Goal: Task Accomplishment & Management: Complete application form

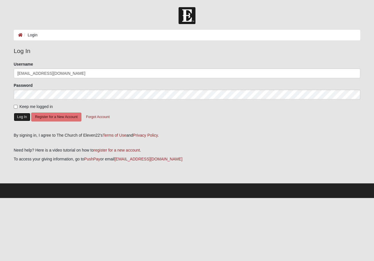
click at [21, 118] on button "Log In" at bounding box center [22, 117] width 17 height 8
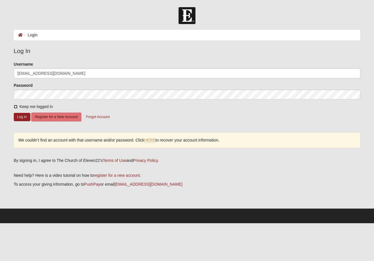
click at [17, 106] on input "Keep me logged in" at bounding box center [16, 107] width 4 height 4
checkbox input "true"
click at [19, 116] on button "Log In" at bounding box center [22, 117] width 17 height 8
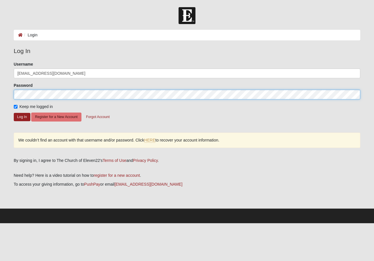
click at [14, 113] on button "Log In" at bounding box center [22, 117] width 17 height 8
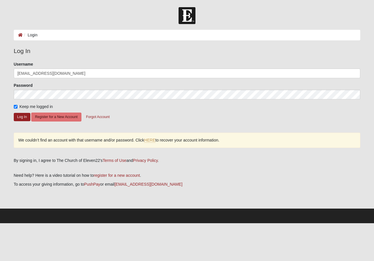
click at [32, 35] on li "Login" at bounding box center [30, 35] width 15 height 6
click at [40, 117] on button "Register for a New Account" at bounding box center [56, 117] width 50 height 9
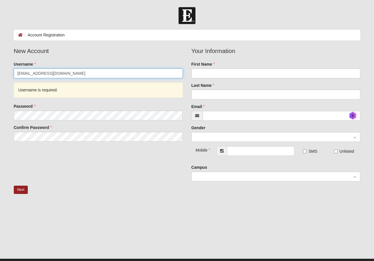
drag, startPoint x: 60, startPoint y: 74, endPoint x: -6, endPoint y: 77, distance: 66.0
click at [14, 77] on input "[EMAIL_ADDRESS][DOMAIN_NAME]" at bounding box center [98, 74] width 169 height 10
type input "[EMAIL_ADDRESS][DOMAIN_NAME]"
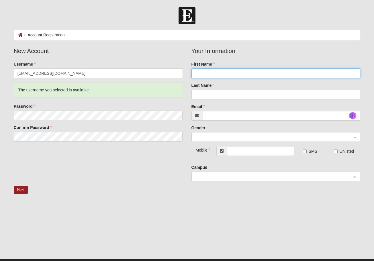
click at [196, 73] on input "First Name" at bounding box center [275, 74] width 169 height 10
type input "Scott"
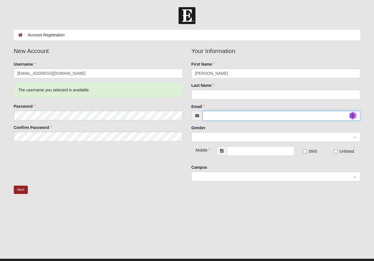
type input "[EMAIL_ADDRESS][DOMAIN_NAME]"
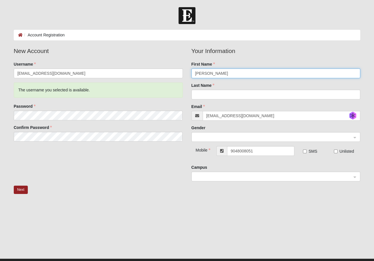
type input "(904) 800-8051"
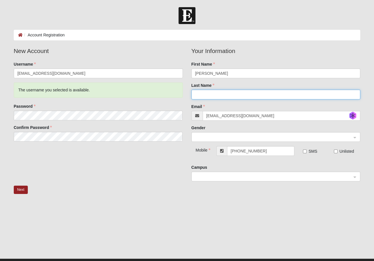
click at [208, 98] on input "Last Name" at bounding box center [275, 95] width 169 height 10
type input "Ma"
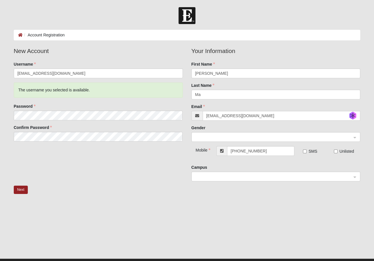
click at [168, 170] on div "New Account Username sctt101@duck.com The username you selected is available. P…" at bounding box center [186, 115] width 355 height 139
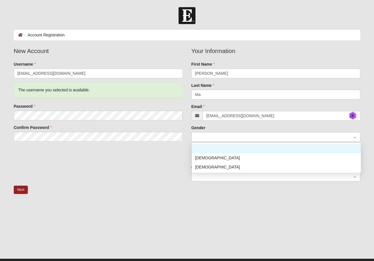
click at [208, 139] on span at bounding box center [273, 137] width 157 height 6
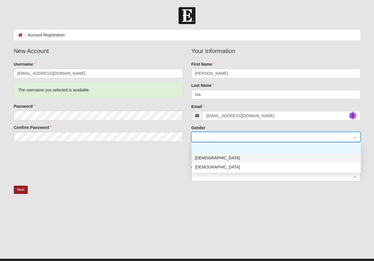
click at [200, 159] on div "Male" at bounding box center [276, 158] width 162 height 6
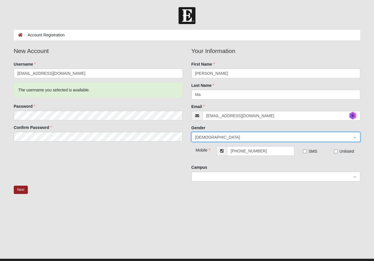
click at [355, 177] on div at bounding box center [276, 177] width 169 height 10
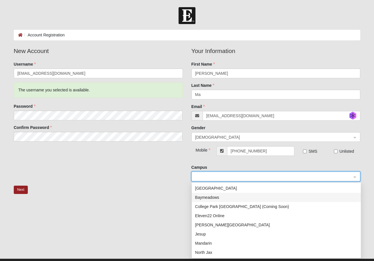
scroll to position [83, 0]
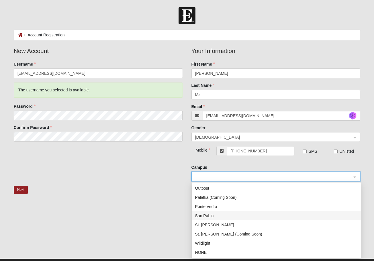
click at [202, 215] on div "San Pablo" at bounding box center [276, 216] width 162 height 6
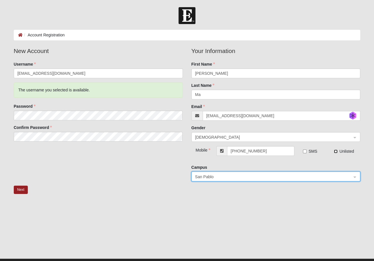
click at [335, 152] on input "Unlisted" at bounding box center [336, 152] width 4 height 4
checkbox input "true"
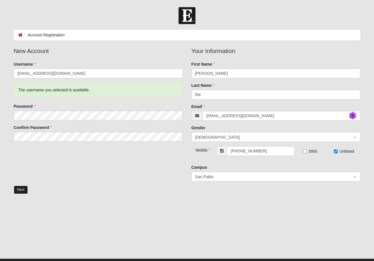
click at [20, 191] on button "Next" at bounding box center [21, 190] width 14 height 8
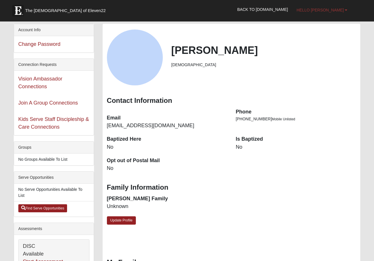
click at [341, 11] on span "Hello Scott" at bounding box center [320, 10] width 47 height 5
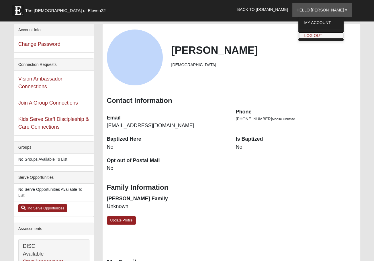
click at [327, 36] on link "Log Out" at bounding box center [320, 35] width 45 height 7
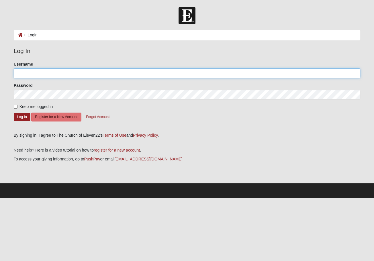
click at [21, 71] on input "Username" at bounding box center [187, 74] width 347 height 10
type input "sctt101@duck.com"
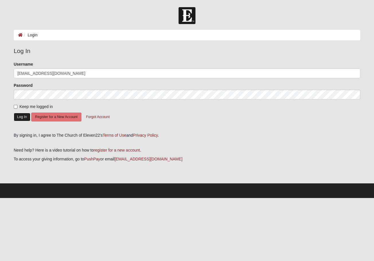
click at [19, 118] on button "Log In" at bounding box center [22, 117] width 17 height 8
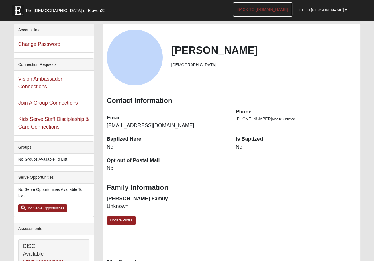
click at [271, 8] on link "Back to COE22.com" at bounding box center [262, 9] width 59 height 14
click at [321, 11] on span "Hello [PERSON_NAME]" at bounding box center [320, 10] width 47 height 5
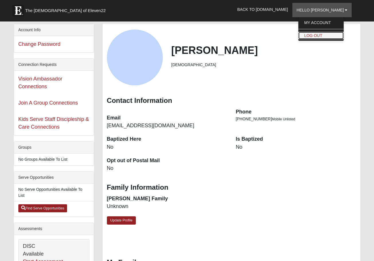
click at [325, 36] on link "Log Out" at bounding box center [320, 35] width 45 height 7
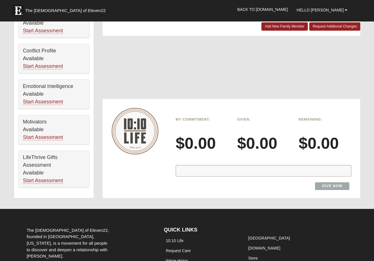
scroll to position [253, 0]
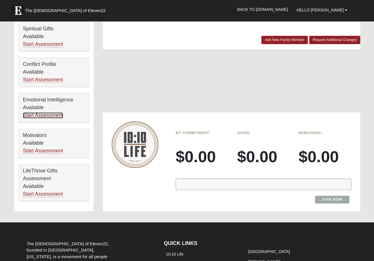
click at [51, 114] on link "Start Assessment" at bounding box center [43, 115] width 40 height 6
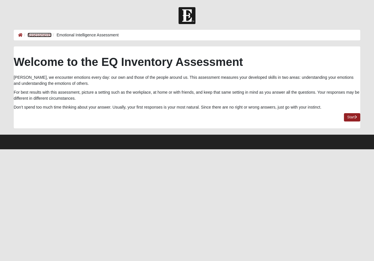
click at [34, 36] on link "Assessments" at bounding box center [40, 35] width 24 height 5
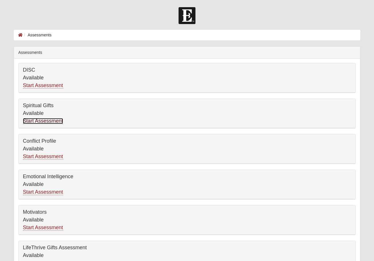
click at [29, 122] on link "Start Assessment" at bounding box center [43, 121] width 40 height 6
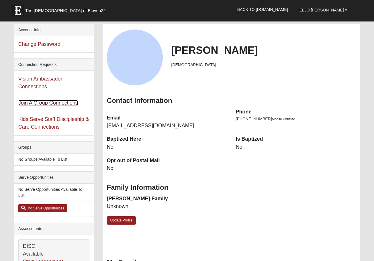
click at [45, 100] on link "Join A Group Connections" at bounding box center [48, 103] width 60 height 6
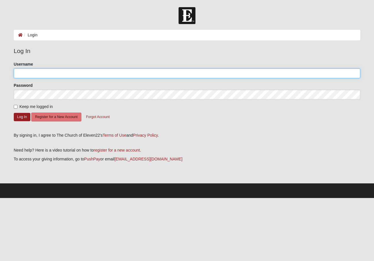
click at [41, 74] on input "Username" at bounding box center [187, 74] width 347 height 10
type input "[EMAIL_ADDRESS][DOMAIN_NAME]"
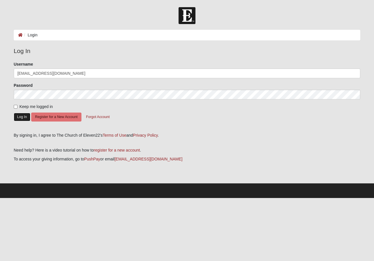
click at [17, 117] on button "Log In" at bounding box center [22, 117] width 17 height 8
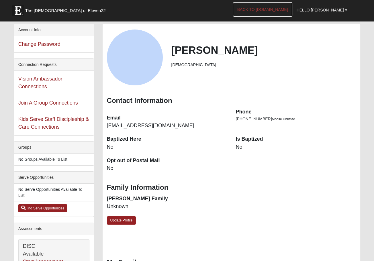
click at [269, 9] on link "Back to COE22.com" at bounding box center [262, 9] width 59 height 14
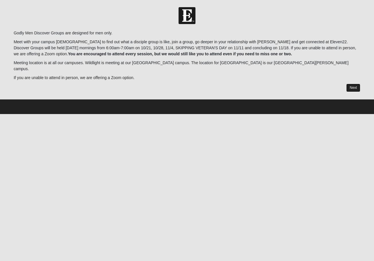
click at [353, 84] on link "Next" at bounding box center [353, 88] width 14 height 8
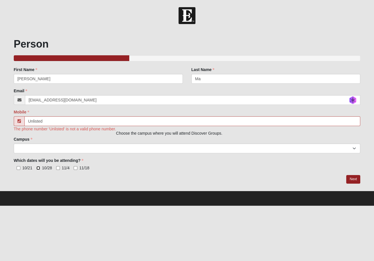
click at [38, 169] on input "10/28" at bounding box center [38, 168] width 4 height 4
checkbox input "true"
click at [59, 169] on input "11/4" at bounding box center [58, 168] width 4 height 4
checkbox input "true"
click at [74, 169] on input "11/18" at bounding box center [76, 168] width 4 height 4
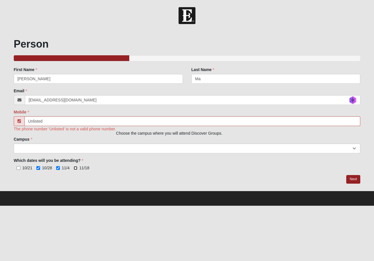
checkbox input "true"
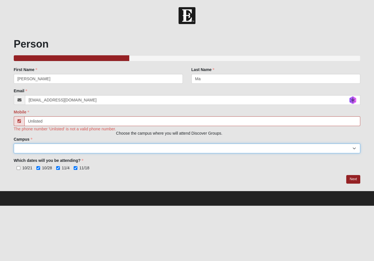
click at [14, 144] on select "Arlington Baymeadows College Park Orlando (Coming Soon) Eleven22 Online Fleming…" at bounding box center [187, 149] width 347 height 10
select select "3"
click option "San Pablo" at bounding box center [0, 0] width 0 height 0
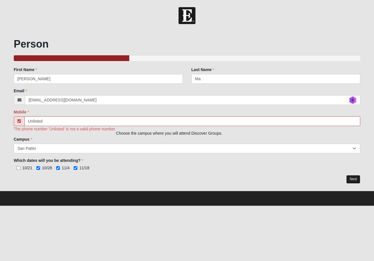
click at [351, 179] on link "Next" at bounding box center [353, 179] width 14 height 8
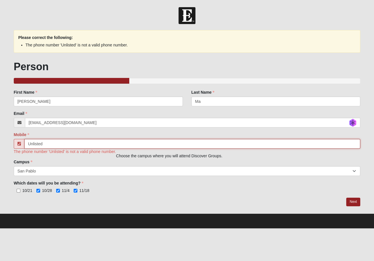
click at [52, 146] on input "Unlisted" at bounding box center [192, 144] width 336 height 10
type input "U"
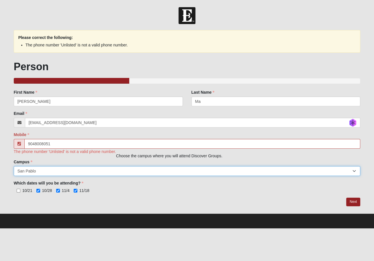
type input "(904) 800-8051"
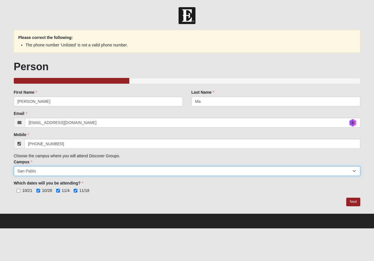
click at [14, 166] on select "Arlington Baymeadows College Park Orlando (Coming Soon) Eleven22 Online Fleming…" at bounding box center [187, 171] width 347 height 10
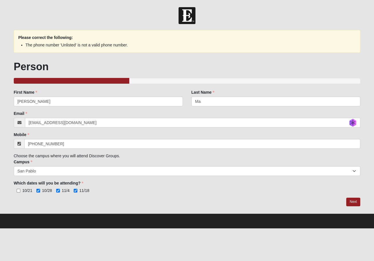
click at [146, 186] on div "Which dates will you be attending? 10/21 10/28 11/4 11/18 Which dates will you …" at bounding box center [187, 186] width 347 height 13
click at [351, 203] on link "Next" at bounding box center [353, 202] width 14 height 8
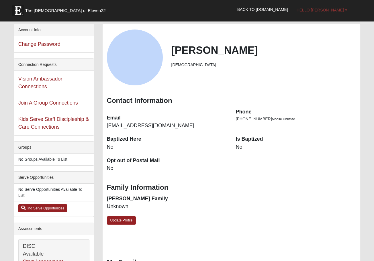
click at [329, 11] on span "Hello [PERSON_NAME]" at bounding box center [320, 10] width 47 height 5
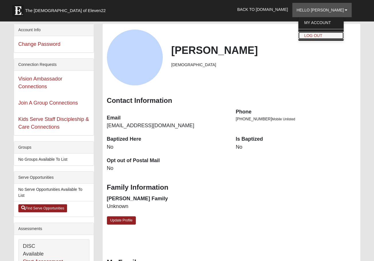
click at [328, 34] on link "Log Out" at bounding box center [320, 35] width 45 height 7
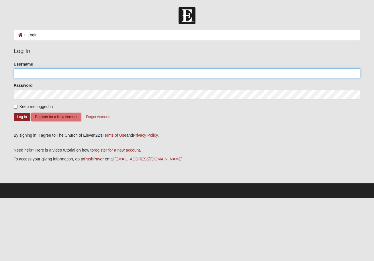
click at [48, 73] on input "Username" at bounding box center [187, 74] width 347 height 10
type input "[EMAIL_ADDRESS][DOMAIN_NAME]"
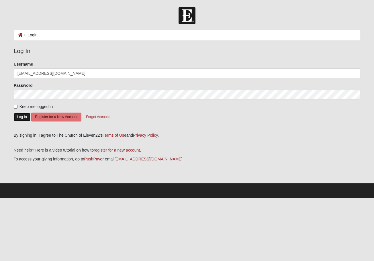
click at [19, 118] on button "Log In" at bounding box center [22, 117] width 17 height 8
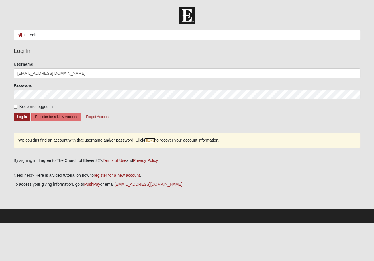
click at [149, 140] on link "HERE" at bounding box center [149, 140] width 11 height 5
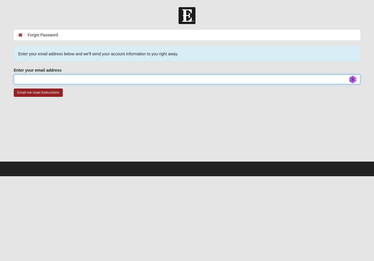
click at [42, 81] on input "Enter your email address" at bounding box center [187, 80] width 347 height 10
type input "[EMAIL_ADDRESS][DOMAIN_NAME]"
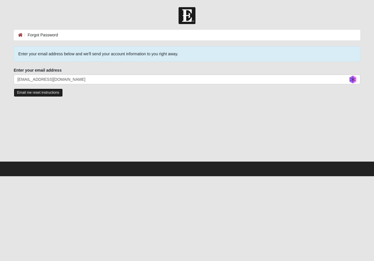
click at [45, 94] on input "Email me reset instructions" at bounding box center [38, 93] width 49 height 8
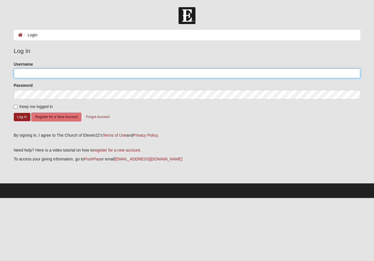
click at [33, 71] on input "Username" at bounding box center [187, 74] width 347 height 10
type input "smampre"
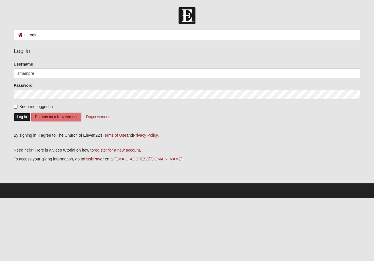
click at [17, 117] on button "Log In" at bounding box center [22, 117] width 17 height 8
